Goal: Contribute content: Contribute content

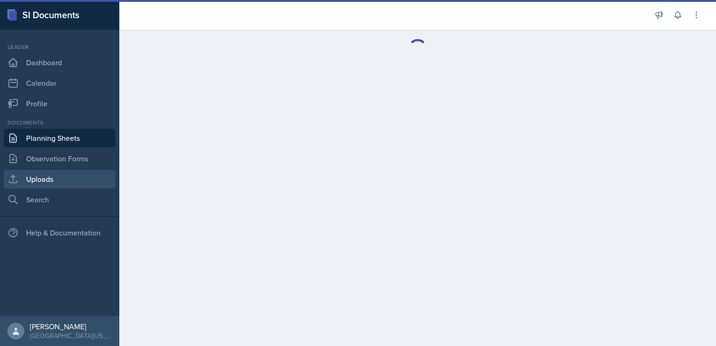
click at [53, 187] on link "Uploads" at bounding box center [60, 179] width 112 height 19
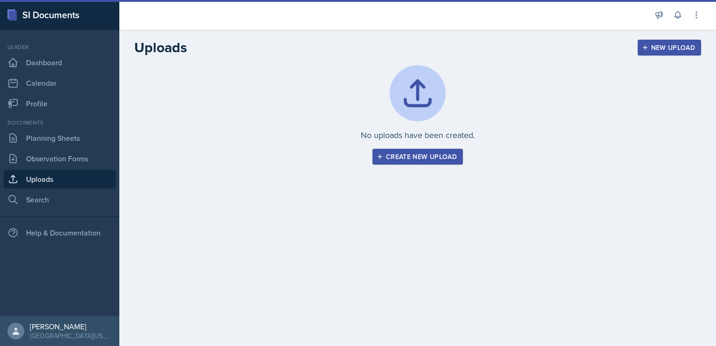
click at [416, 146] on div "No uploads have been created. Create new upload" at bounding box center [417, 114] width 567 height 99
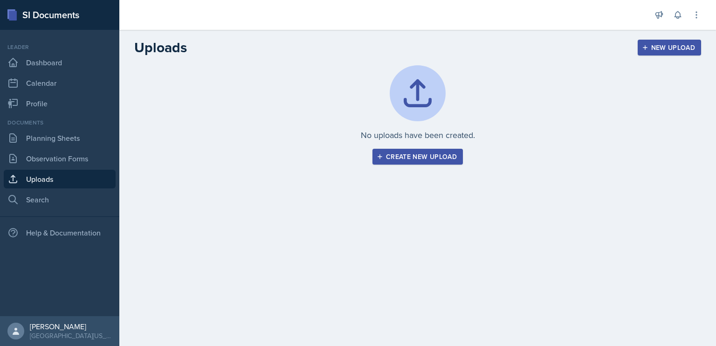
click at [422, 158] on div "Create new upload" at bounding box center [418, 156] width 78 height 7
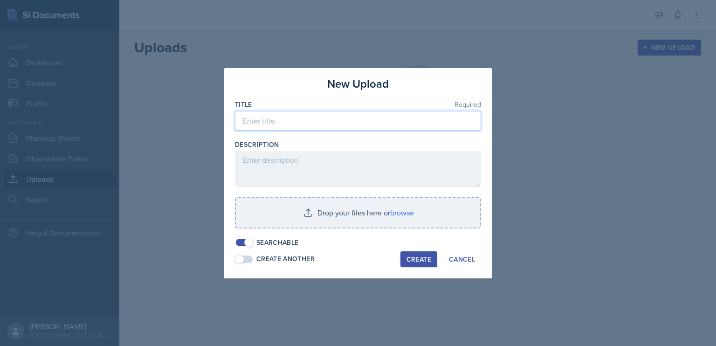
click at [324, 111] on input at bounding box center [358, 121] width 246 height 20
type input "SI Sessions Rules"
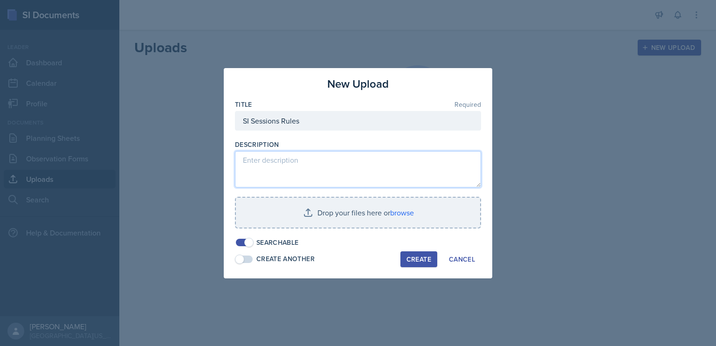
click at [294, 165] on textarea at bounding box center [358, 169] width 246 height 36
click at [421, 162] on textarea "Slide I'm planning to show at the start of every SI Sessions so students know w…" at bounding box center [358, 169] width 246 height 36
click at [421, 160] on textarea "Slide I'm planning to show at the start of every SI Sessions so students know w…" at bounding box center [358, 169] width 246 height 36
click at [399, 169] on textarea "Slide I'm planning to show at the start of every SI session, so students know w…" at bounding box center [358, 169] width 246 height 36
type textarea "Slide I'm planning to show at the start of every SI session, so students know w…"
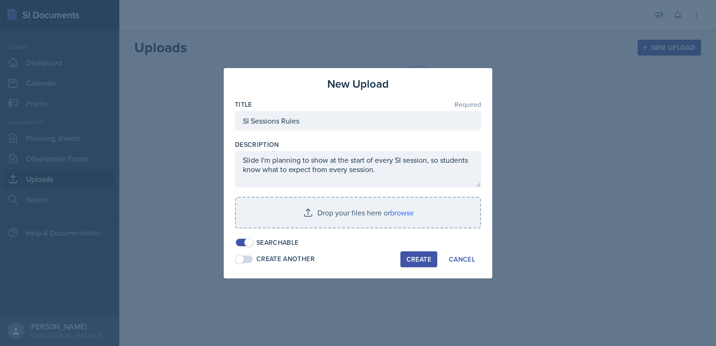
click at [390, 215] on input "file" at bounding box center [358, 213] width 244 height 30
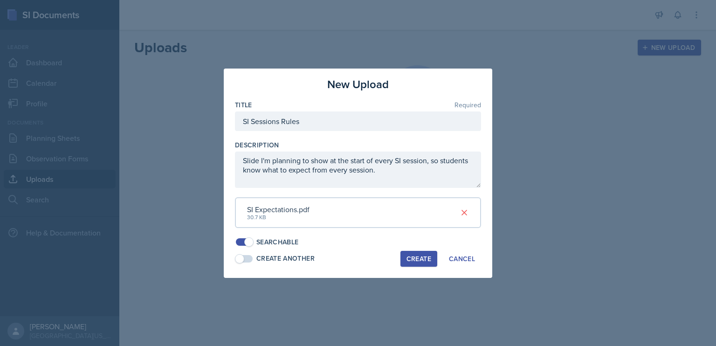
click at [420, 257] on div "Create" at bounding box center [419, 258] width 25 height 7
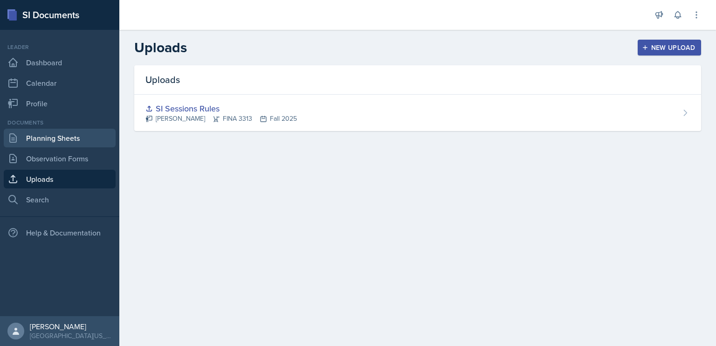
click at [67, 138] on link "Planning Sheets" at bounding box center [60, 138] width 112 height 19
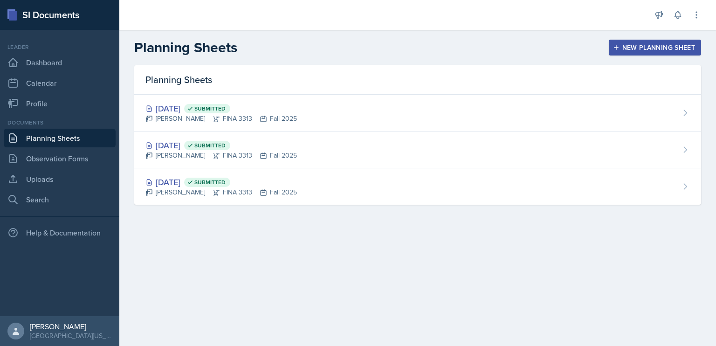
click at [389, 263] on main "Planning Sheets New Planning Sheet Planning Sheets [DATE] Submitted [PERSON_NAM…" at bounding box center [417, 188] width 597 height 316
